Goal: Task Accomplishment & Management: Complete application form

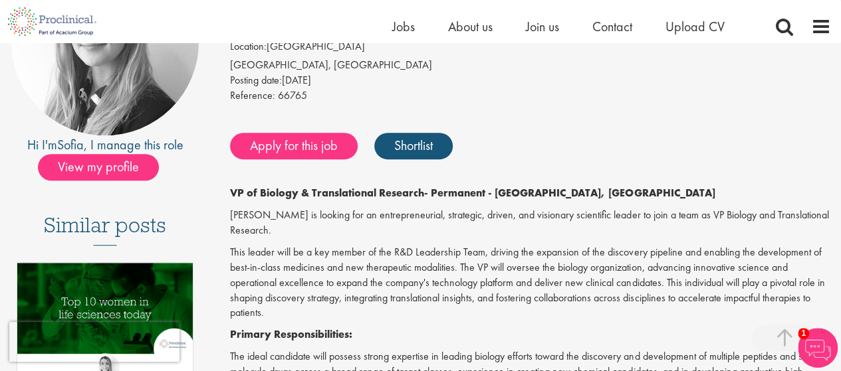
scroll to position [223, 0]
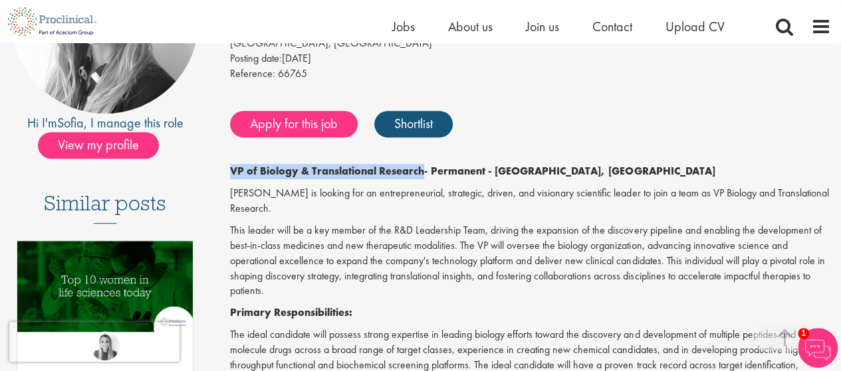
drag, startPoint x: 231, startPoint y: 168, endPoint x: 423, endPoint y: 169, distance: 191.4
click at [423, 169] on strong "VP of Biology & Translational Research" at bounding box center [327, 171] width 194 height 14
copy strong "VP of Biology & Translational Research"
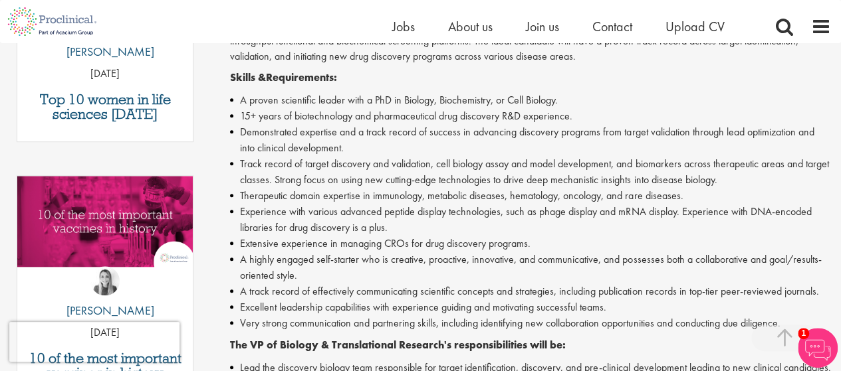
scroll to position [542, 0]
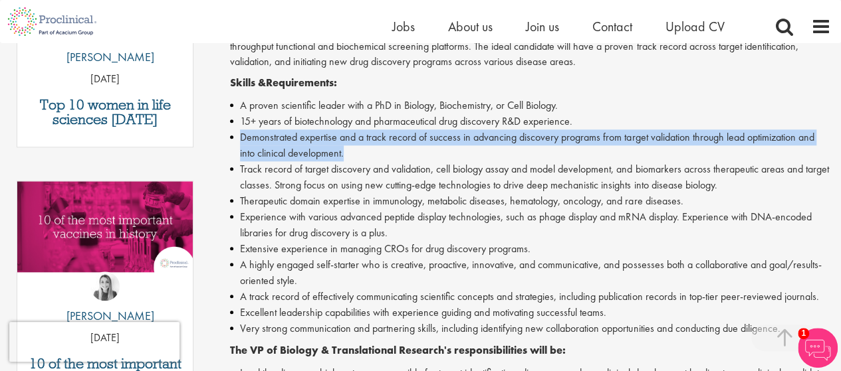
drag, startPoint x: 348, startPoint y: 154, endPoint x: 235, endPoint y: 140, distance: 113.2
click at [235, 140] on li "Demonstrated expertise and a track record of success in advancing discovery pro…" at bounding box center [530, 146] width 601 height 32
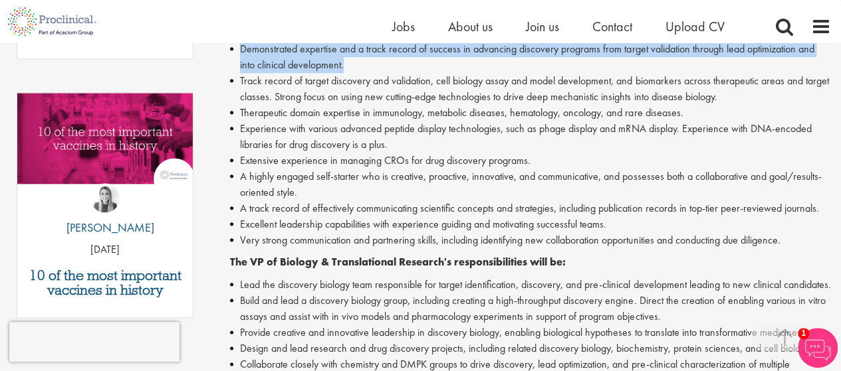
scroll to position [0, 0]
